Goal: Task Accomplishment & Management: Use online tool/utility

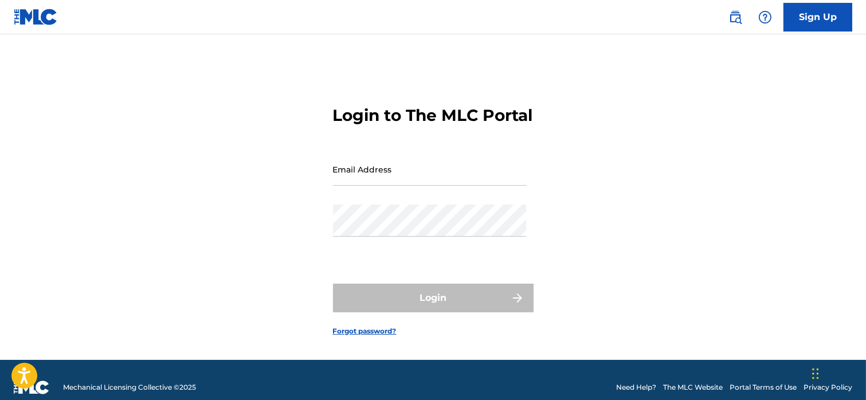
click at [348, 186] on input "Email Address" at bounding box center [430, 169] width 194 height 33
type input "[EMAIL_ADDRESS][DOMAIN_NAME]"
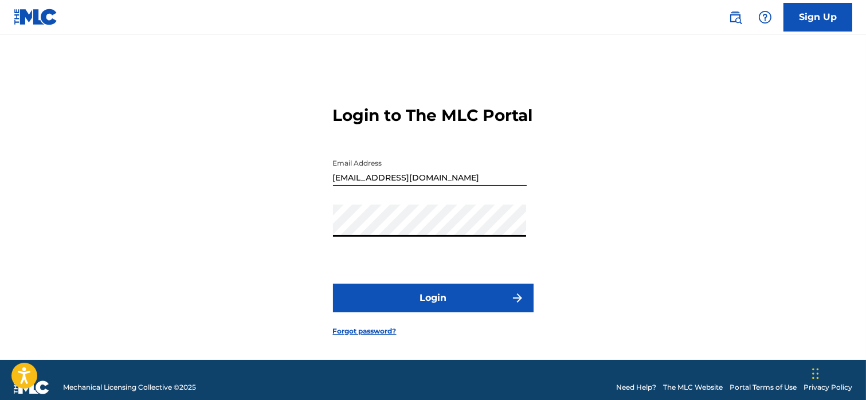
click at [406, 305] on button "Login" at bounding box center [433, 298] width 201 height 29
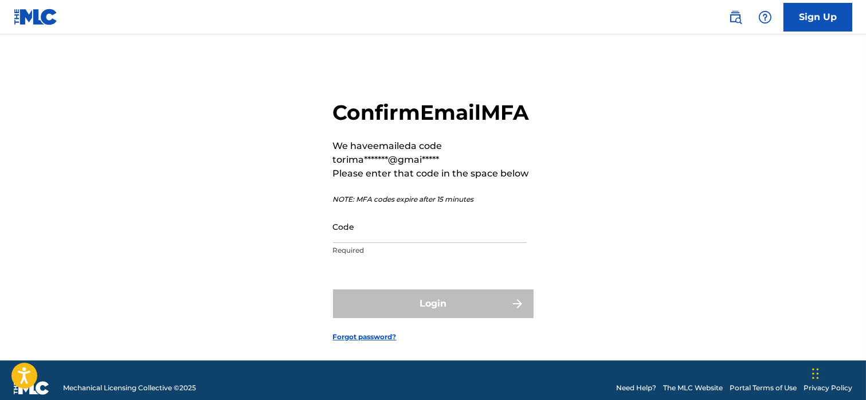
click at [366, 243] on input "Code" at bounding box center [430, 226] width 194 height 33
paste input "149180"
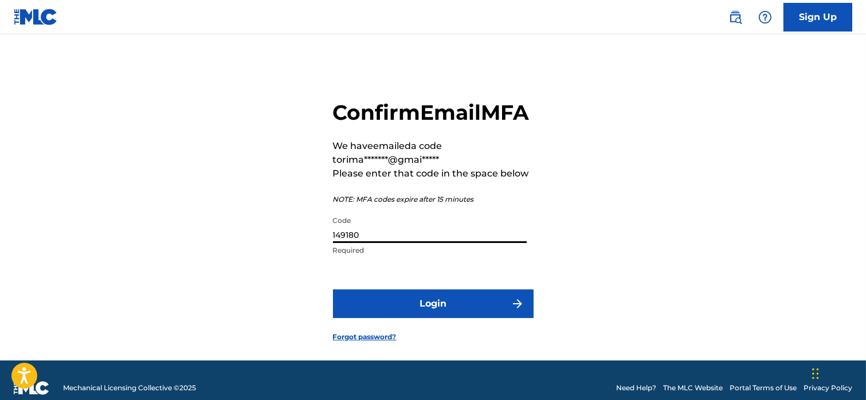
type input "149180"
click at [402, 318] on button "Login" at bounding box center [433, 303] width 201 height 29
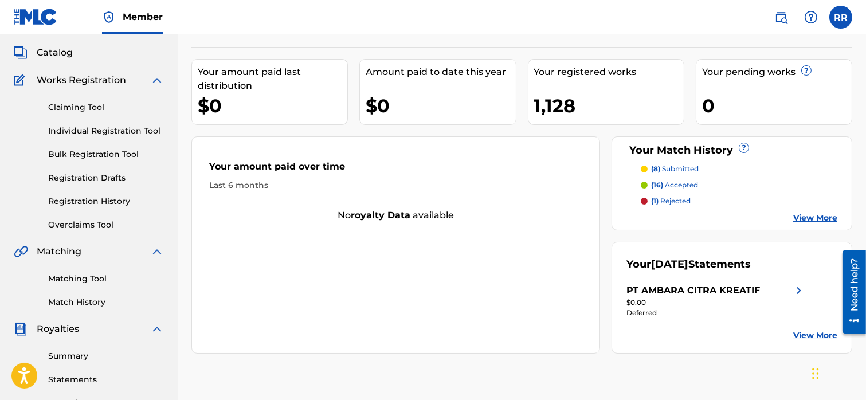
scroll to position [58, 0]
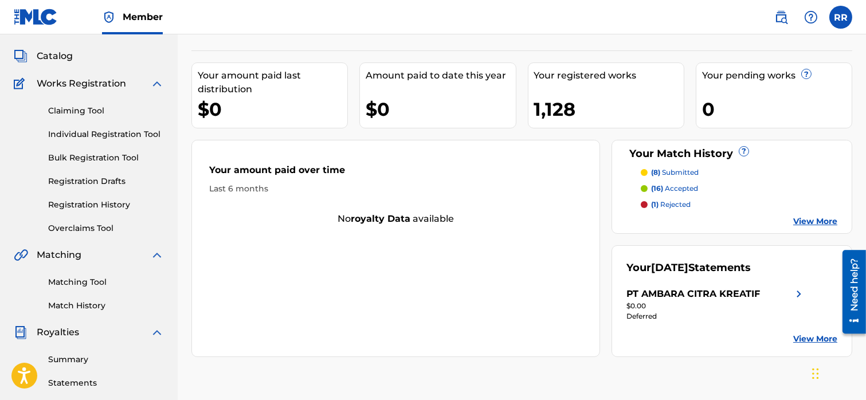
click at [74, 283] on link "Matching Tool" at bounding box center [106, 282] width 116 height 12
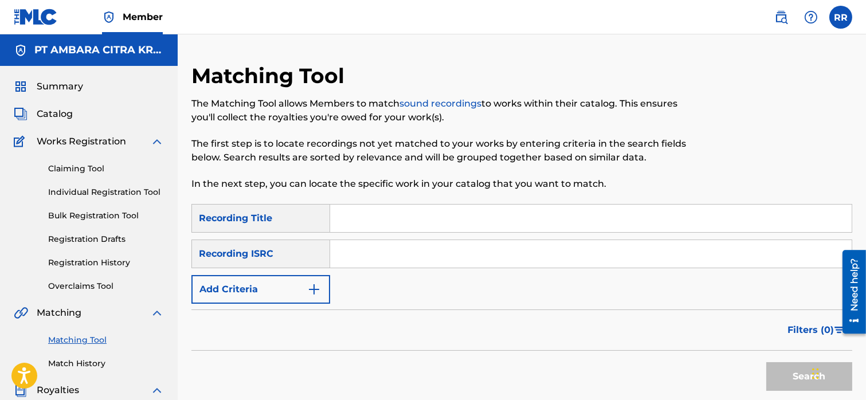
click at [395, 226] on input "Search Form" at bounding box center [591, 219] width 522 height 28
type input "a"
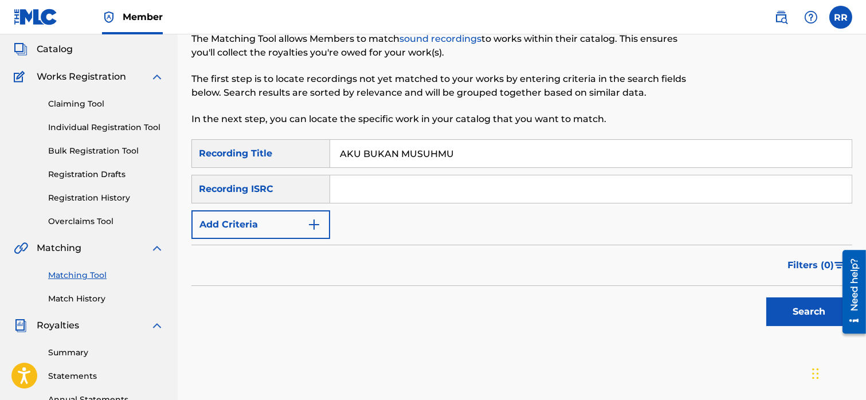
scroll to position [72, 0]
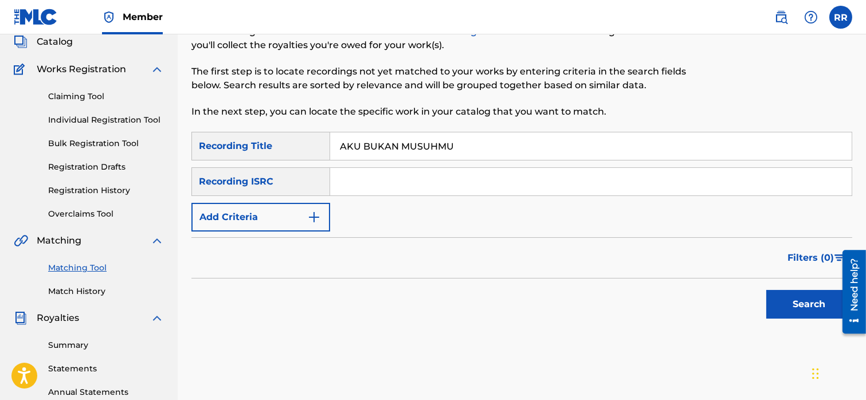
type input "AKU BUKAN MUSUHMU"
click at [273, 221] on button "Add Criteria" at bounding box center [260, 217] width 139 height 29
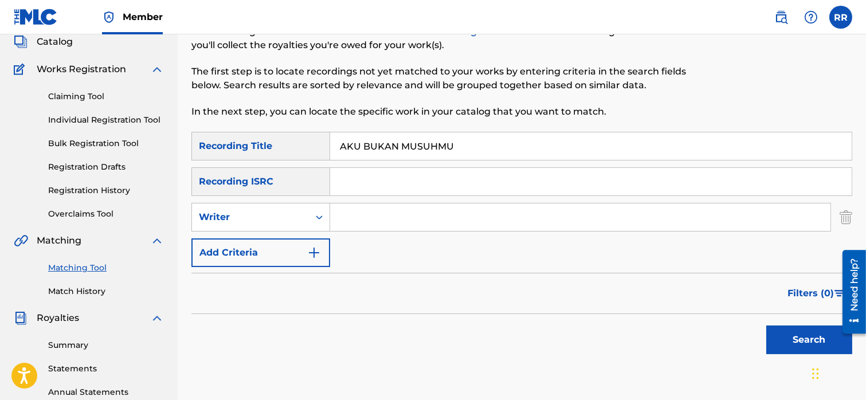
click at [273, 221] on div "Writer" at bounding box center [250, 217] width 103 height 14
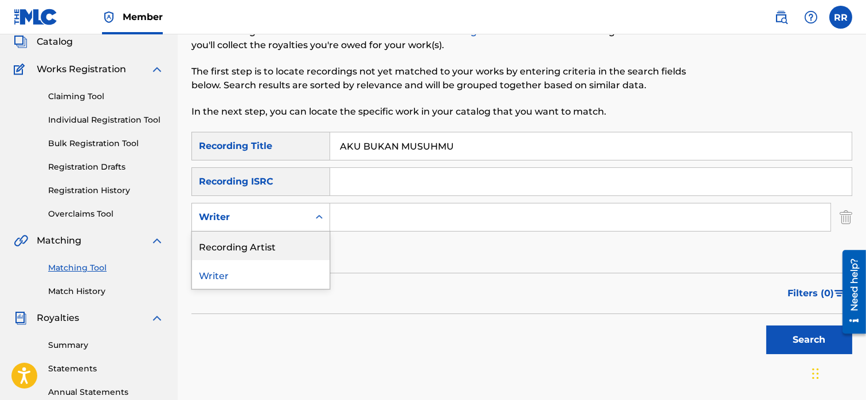
click at [270, 242] on div "Recording Artist" at bounding box center [261, 246] width 138 height 29
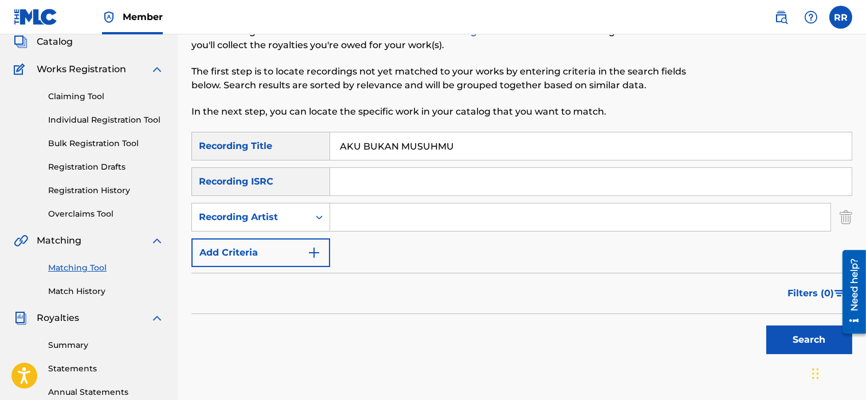
click at [342, 222] on input "Search Form" at bounding box center [580, 217] width 500 height 28
type input "[PERSON_NAME] BAND"
click at [806, 335] on button "Search" at bounding box center [809, 340] width 86 height 29
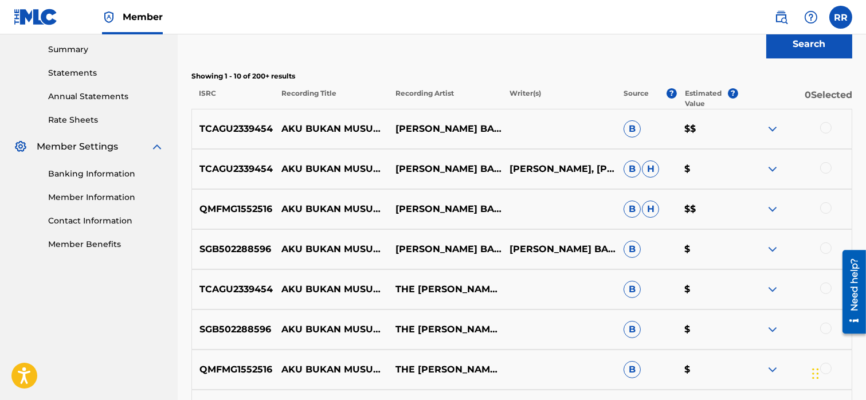
scroll to position [369, 0]
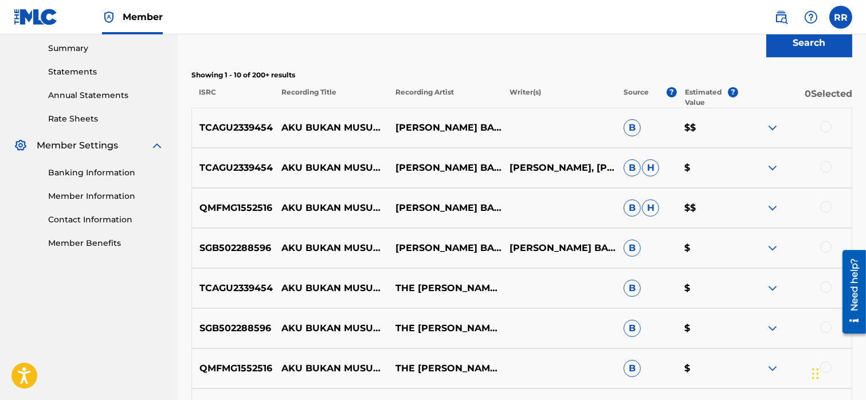
click at [771, 128] on img at bounding box center [773, 128] width 14 height 14
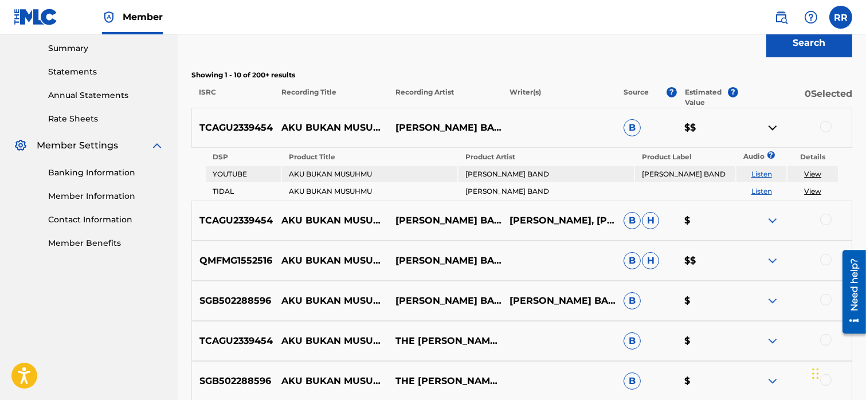
click at [771, 128] on img at bounding box center [773, 128] width 14 height 14
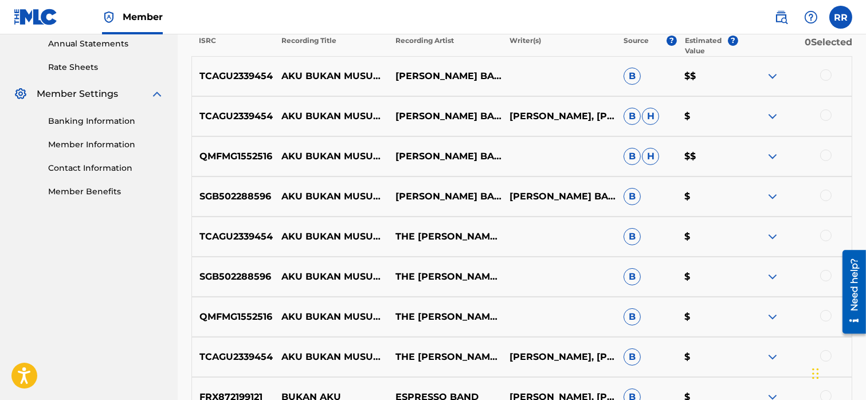
scroll to position [408, 0]
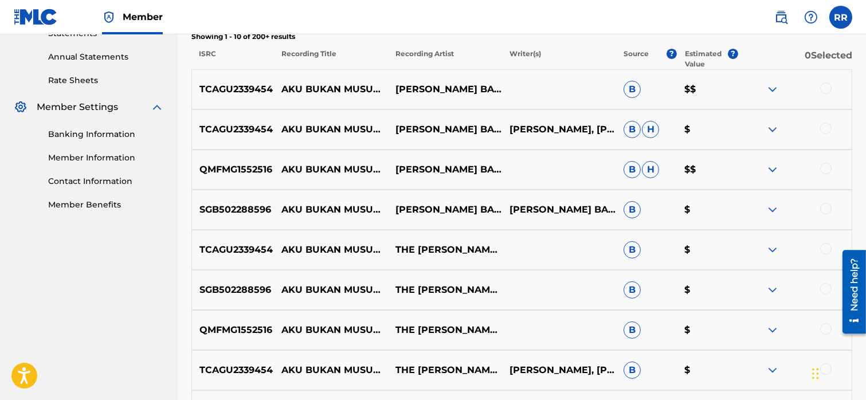
click at [768, 252] on img at bounding box center [773, 250] width 14 height 14
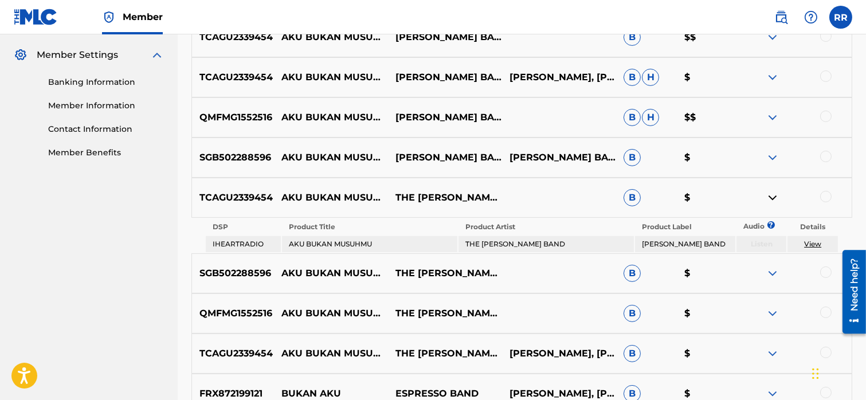
scroll to position [474, 0]
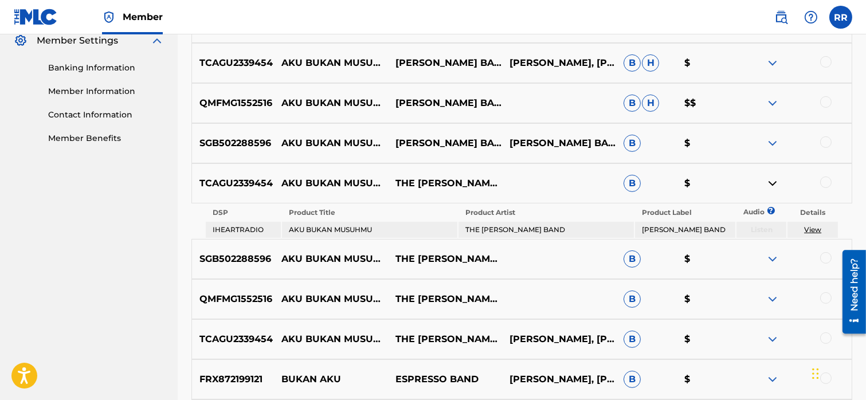
click at [808, 227] on link "View" at bounding box center [812, 229] width 17 height 9
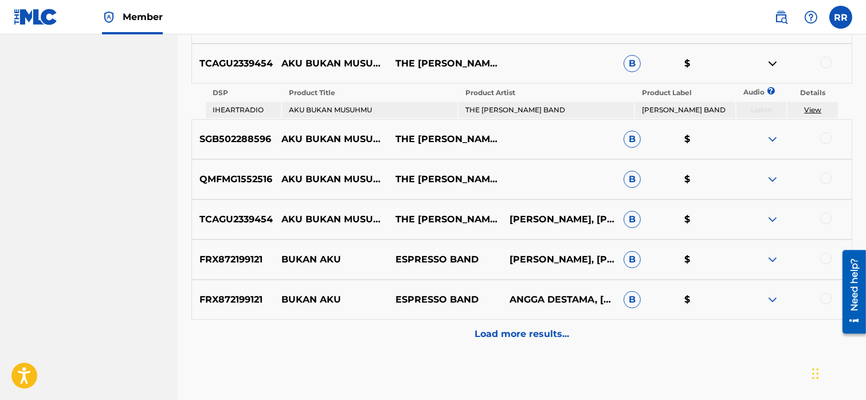
scroll to position [597, 0]
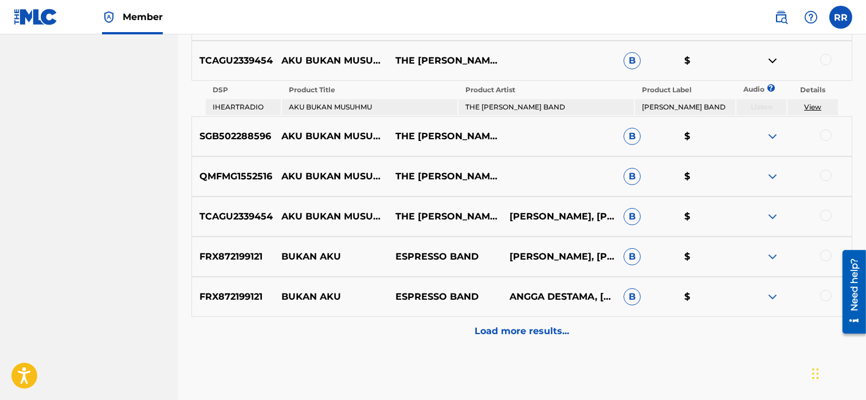
click at [769, 210] on img at bounding box center [773, 217] width 14 height 14
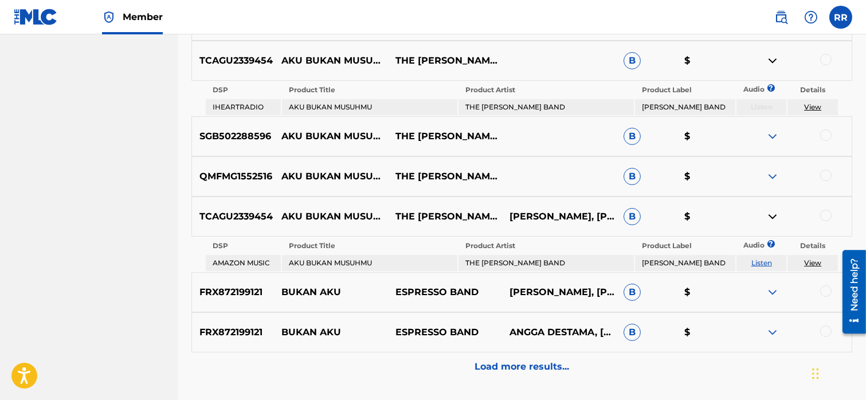
click at [505, 257] on td "THE [PERSON_NAME] BAND" at bounding box center [546, 263] width 175 height 16
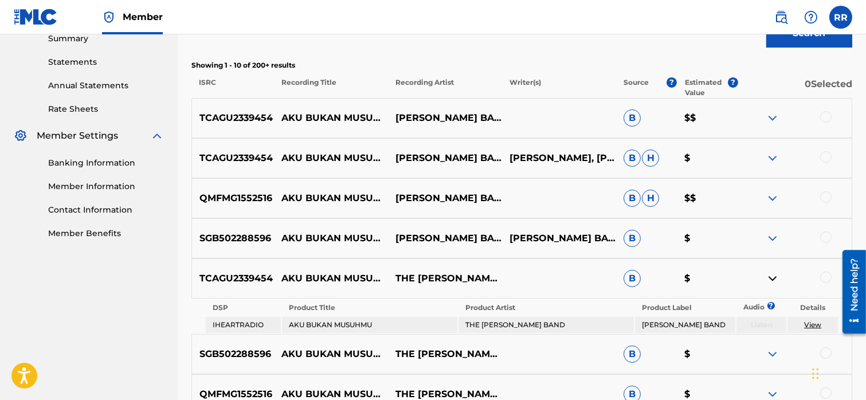
scroll to position [363, 0]
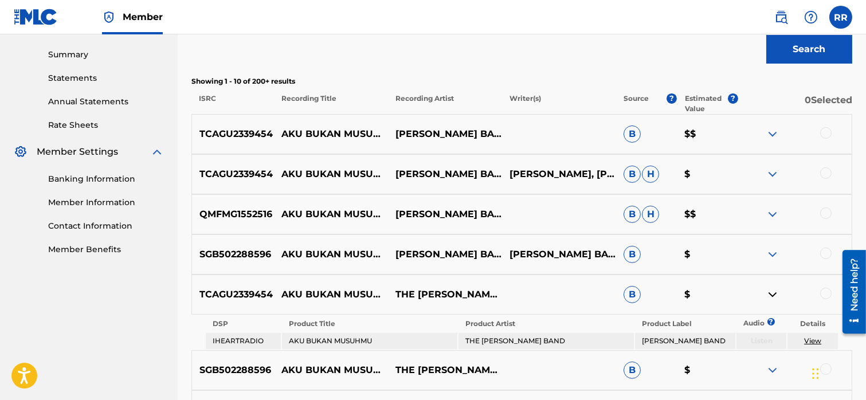
click at [770, 171] on img at bounding box center [773, 174] width 14 height 14
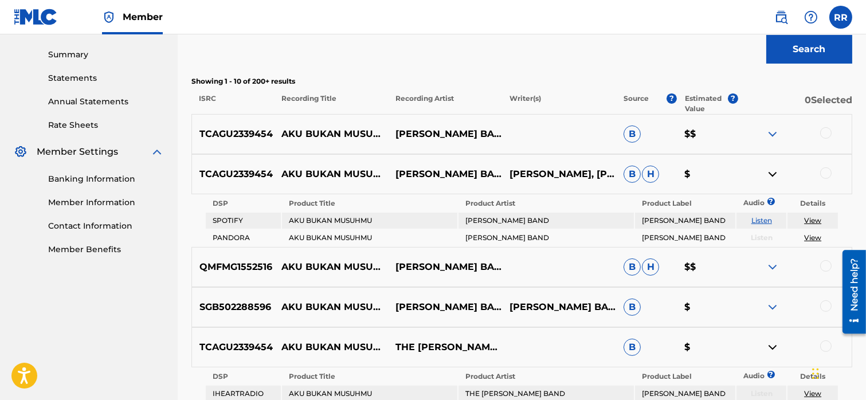
click at [770, 132] on img at bounding box center [773, 134] width 14 height 14
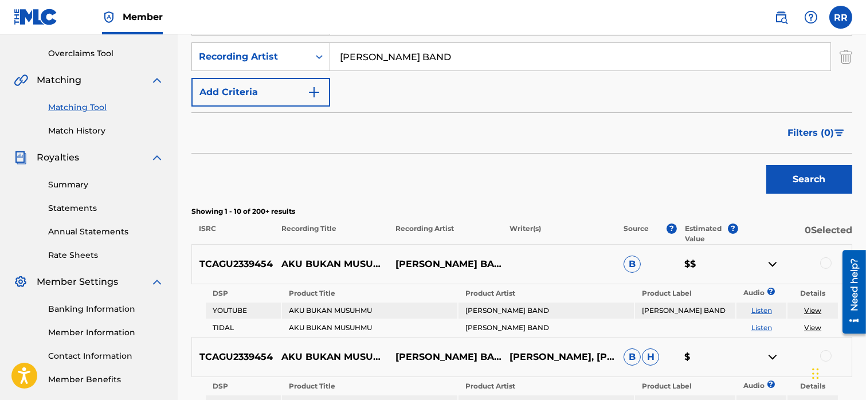
scroll to position [0, 0]
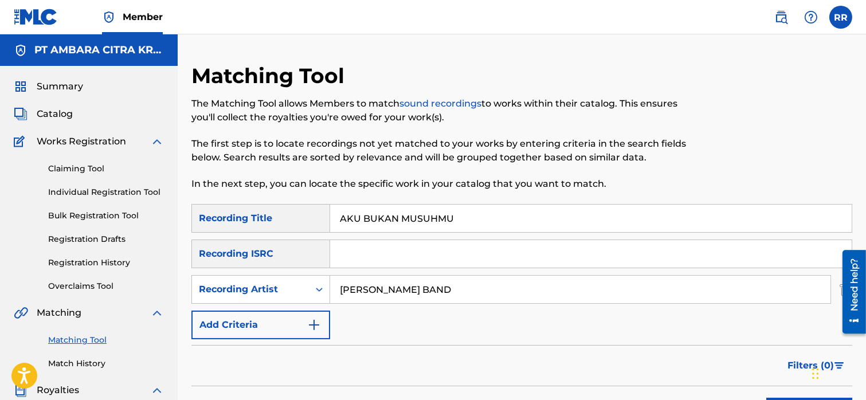
click at [401, 225] on input "AKU BUKAN MUSUHMU" at bounding box center [591, 219] width 522 height 28
click at [377, 289] on input "[PERSON_NAME] BAND" at bounding box center [580, 290] width 500 height 28
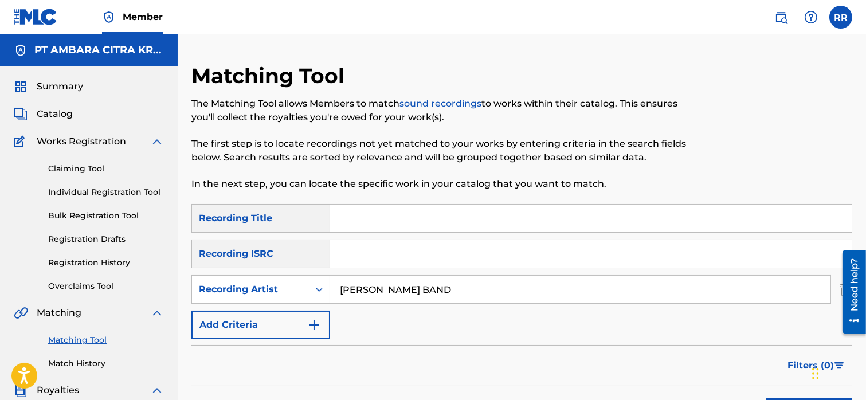
click at [377, 289] on input "[PERSON_NAME] BAND" at bounding box center [580, 290] width 500 height 28
click at [378, 287] on input "[PERSON_NAME] BAND" at bounding box center [580, 290] width 500 height 28
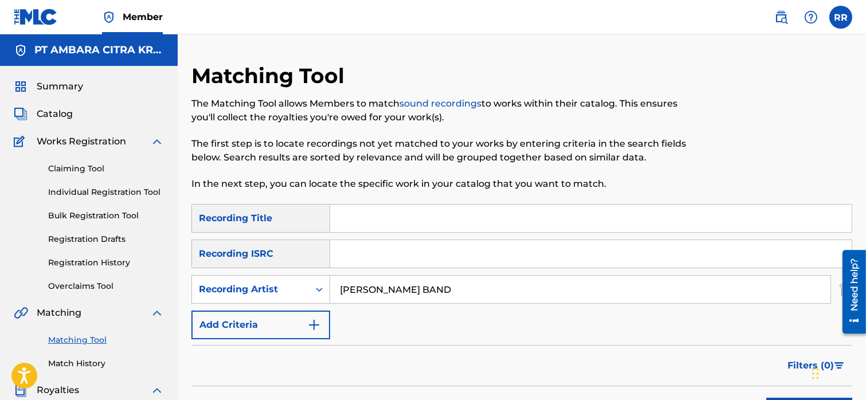
click at [378, 287] on input "[PERSON_NAME] BAND" at bounding box center [580, 290] width 500 height 28
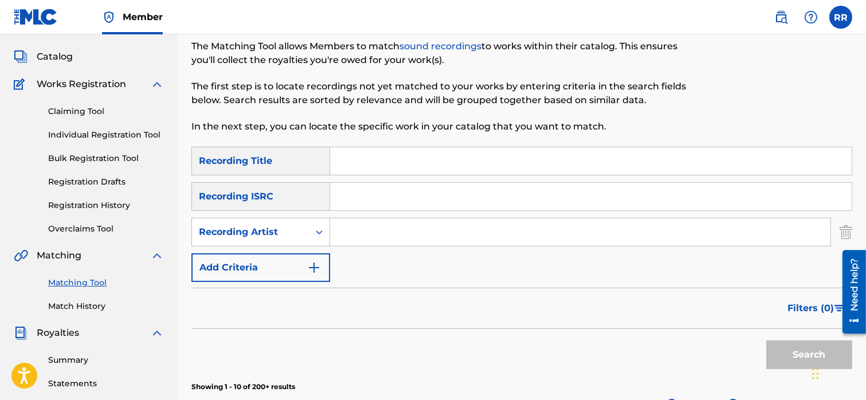
scroll to position [60, 0]
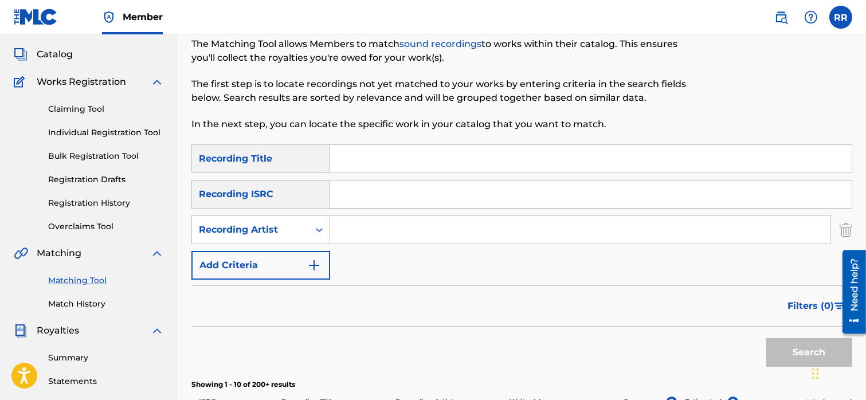
click at [360, 164] on input "Search Form" at bounding box center [591, 159] width 522 height 28
type input "L"
type input "k"
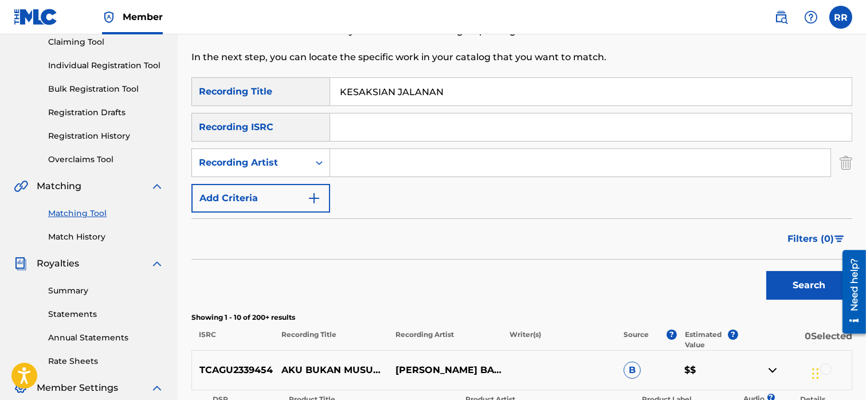
scroll to position [151, 0]
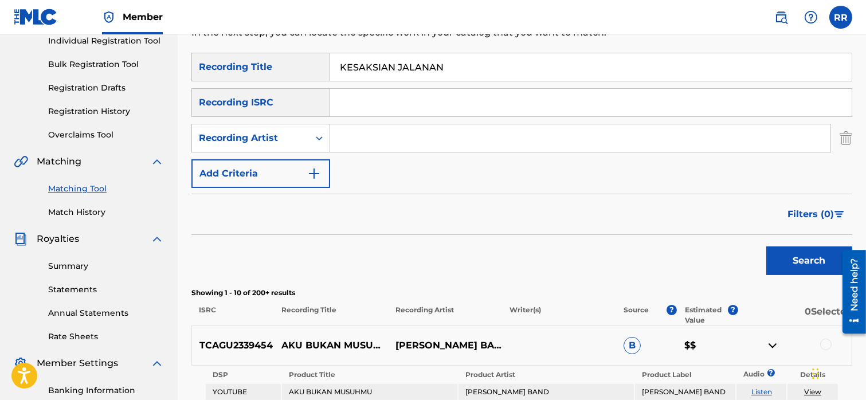
click at [793, 254] on button "Search" at bounding box center [809, 260] width 86 height 29
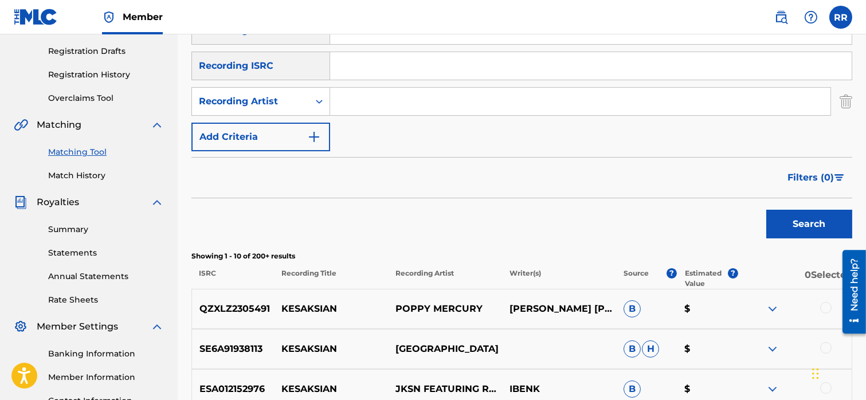
scroll to position [0, 0]
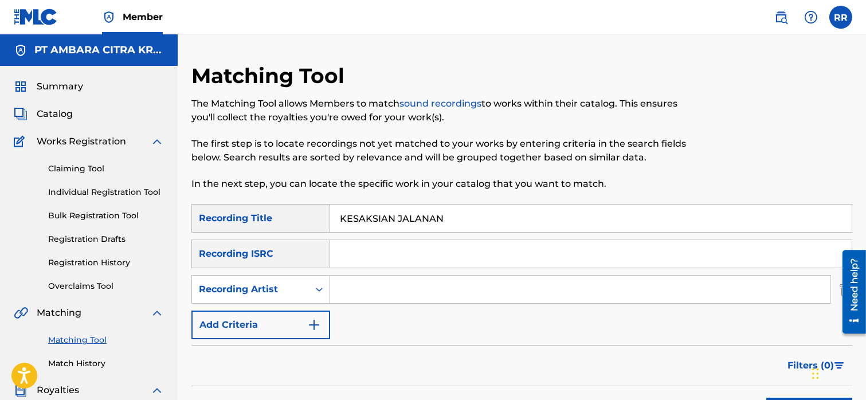
click at [378, 222] on input "KESAKSIAN JALANAN" at bounding box center [591, 219] width 522 height 28
type input "MELANGKAH LAGI"
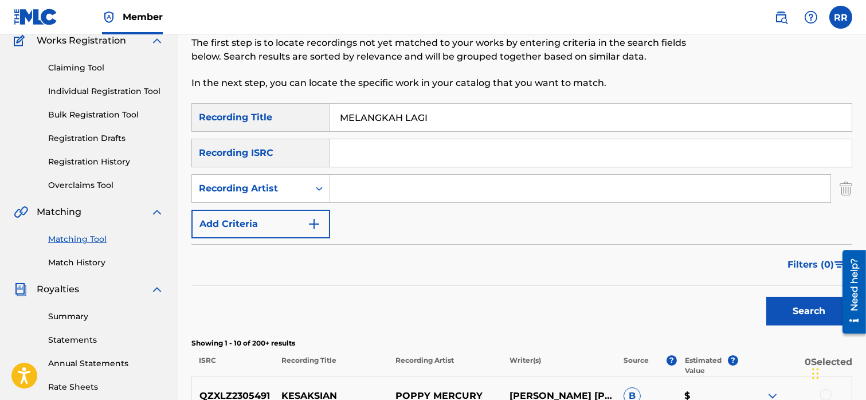
scroll to position [123, 0]
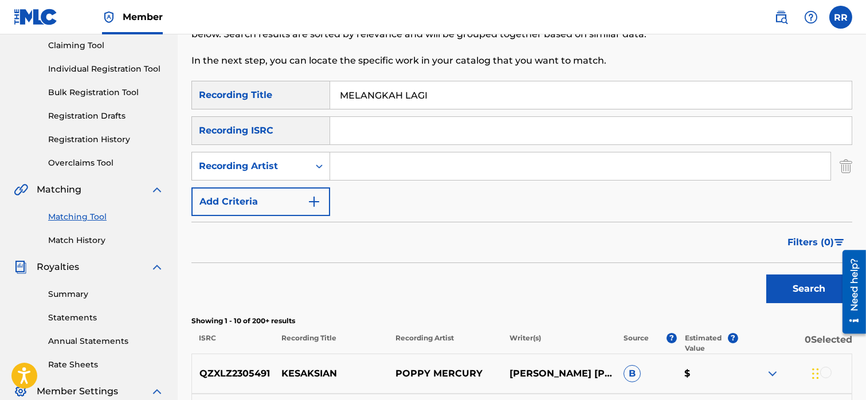
click at [789, 291] on button "Search" at bounding box center [809, 289] width 86 height 29
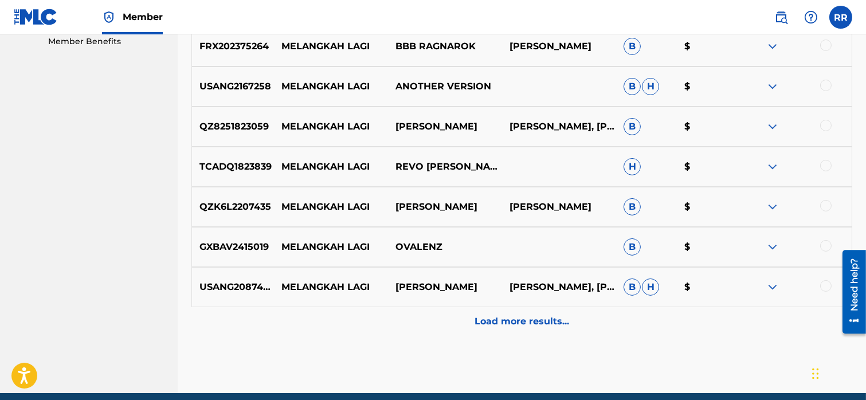
scroll to position [574, 0]
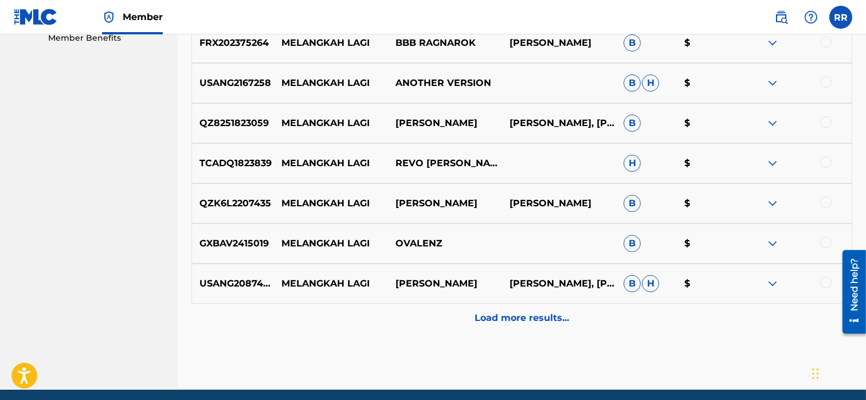
click at [770, 237] on img at bounding box center [773, 244] width 14 height 14
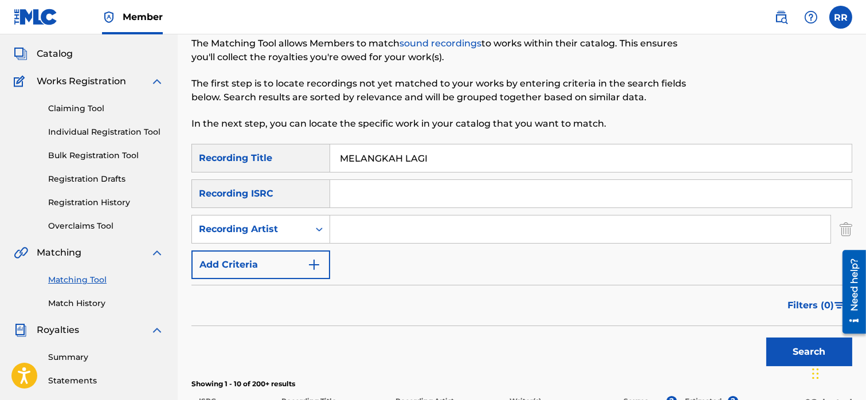
scroll to position [0, 0]
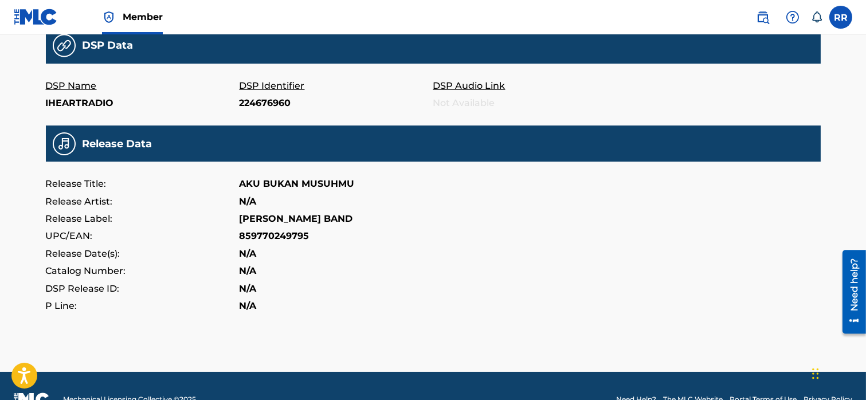
scroll to position [408, 0]
